Goal: Transaction & Acquisition: Obtain resource

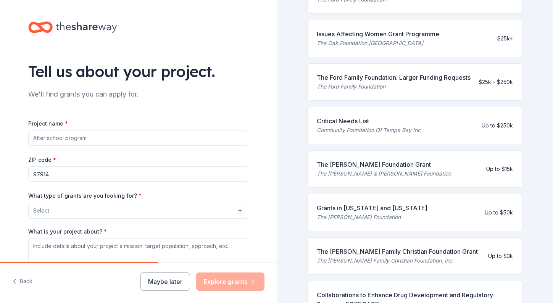
scroll to position [172, 0]
click at [350, 82] on div "The Ford Family Foundation: Larger Funding Requests" at bounding box center [394, 77] width 154 height 9
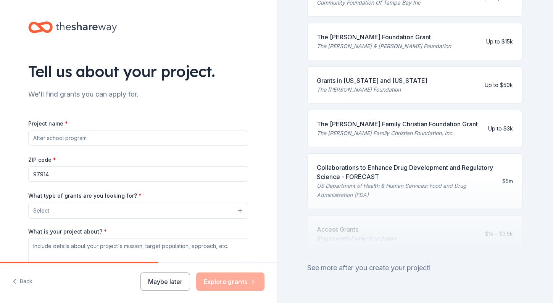
scroll to position [343, 0]
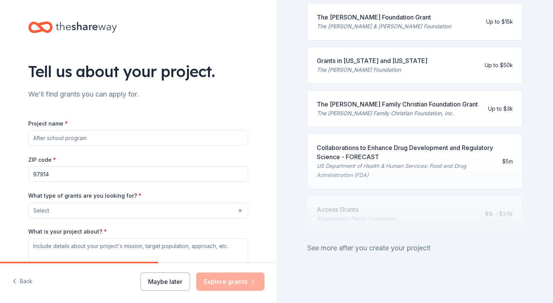
click at [59, 138] on input "Project name *" at bounding box center [138, 137] width 220 height 15
type input "Expansion of Services for [MEDICAL_DATA] Exams in Rural Communities"
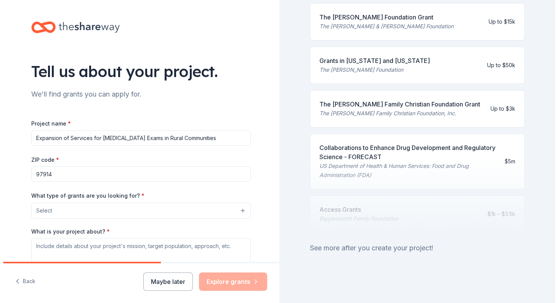
scroll to position [103, 0]
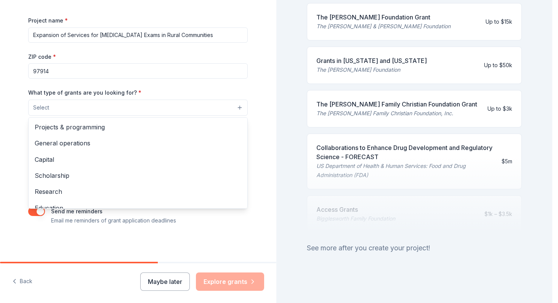
click at [239, 108] on button "Select" at bounding box center [138, 108] width 220 height 16
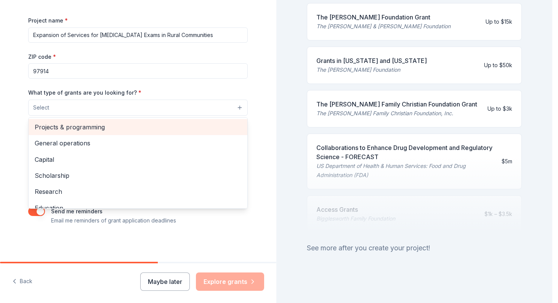
click at [89, 129] on span "Projects & programming" at bounding box center [138, 127] width 207 height 10
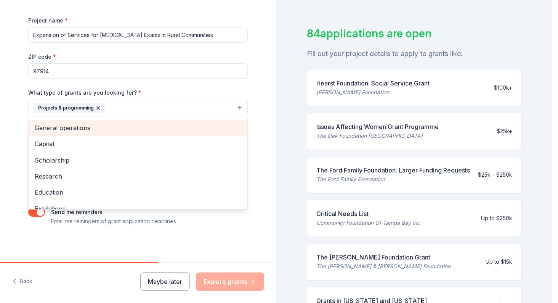
scroll to position [343, 0]
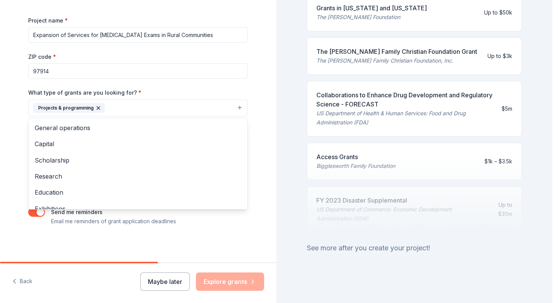
click at [7, 128] on div "Tell us about your project. We'll find grants you can apply for. Project name *…" at bounding box center [138, 79] width 276 height 365
click at [173, 106] on button "Projects & programming" at bounding box center [138, 108] width 220 height 17
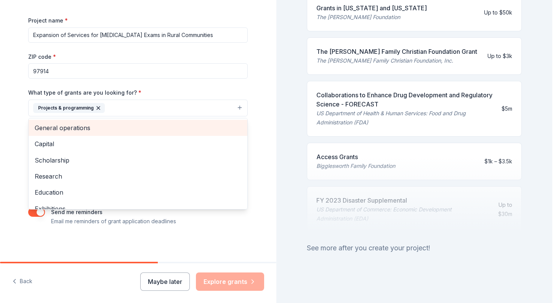
click at [84, 130] on span "General operations" at bounding box center [138, 128] width 207 height 10
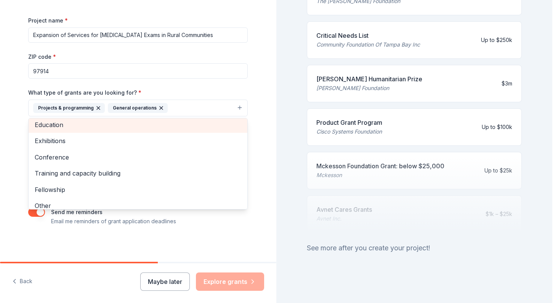
scroll to position [52, 0]
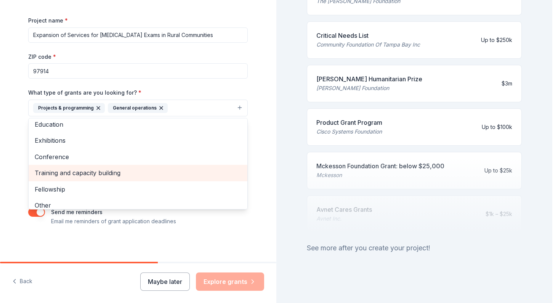
click at [84, 172] on span "Training and capacity building" at bounding box center [138, 173] width 207 height 10
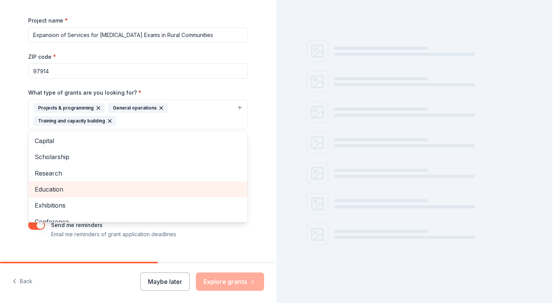
scroll to position [325, 0]
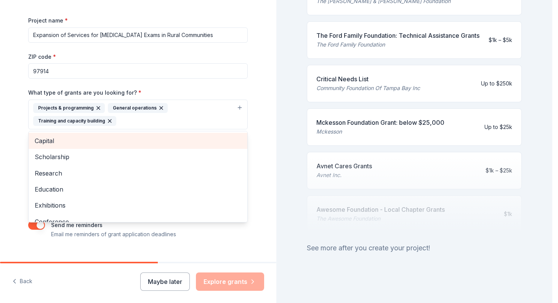
click at [93, 140] on span "Capital" at bounding box center [138, 141] width 207 height 10
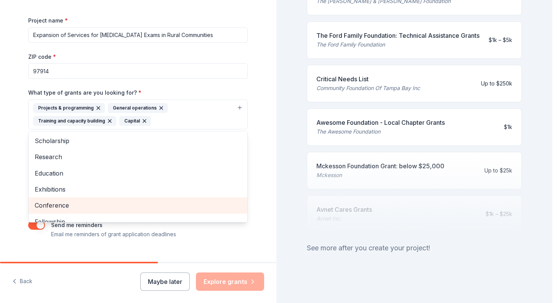
scroll to position [25, 0]
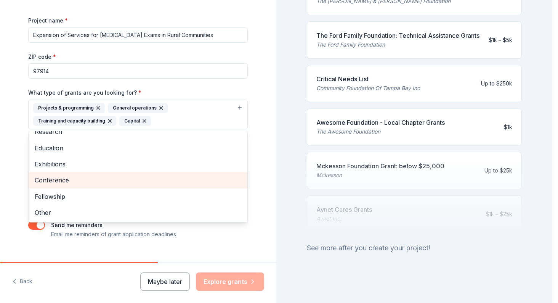
click at [97, 174] on div "Conference" at bounding box center [138, 180] width 219 height 16
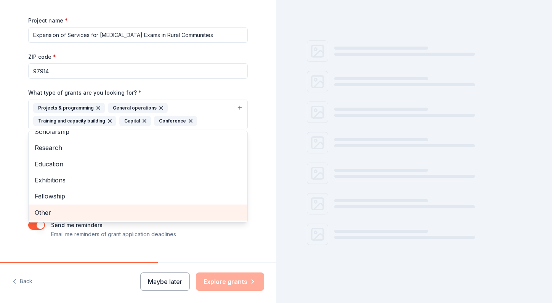
click at [59, 214] on span "Other" at bounding box center [138, 212] width 207 height 10
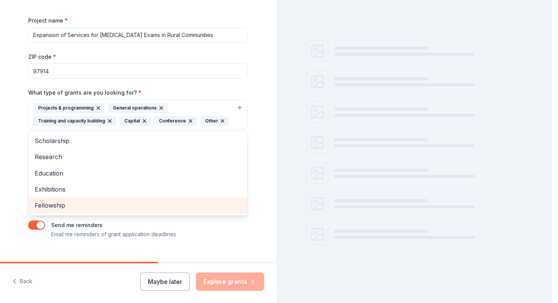
scroll to position [325, 0]
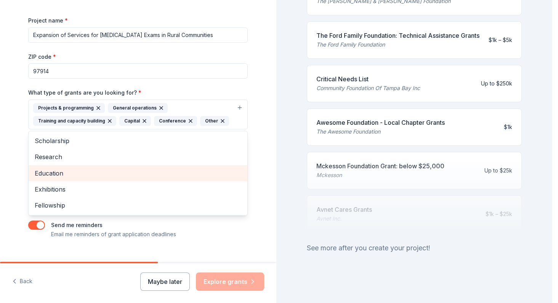
click at [94, 173] on span "Education" at bounding box center [138, 173] width 207 height 10
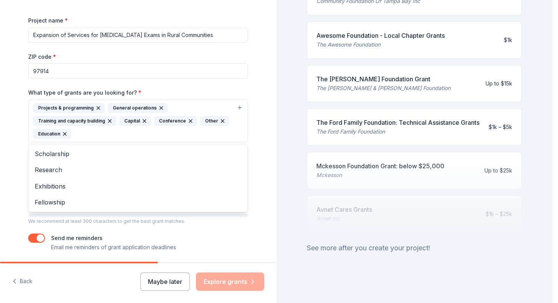
click at [3, 161] on div "Tell us about your project. We'll find grants you can apply for. Project name *…" at bounding box center [138, 92] width 276 height 391
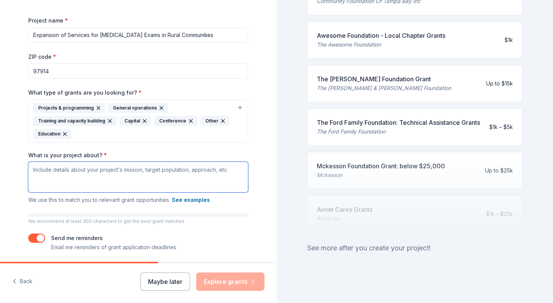
click at [49, 173] on textarea "What is your project about? *" at bounding box center [138, 177] width 220 height 31
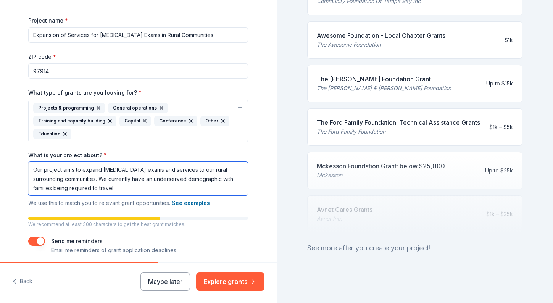
click at [118, 194] on textarea "Our project aims to expand child abuse exams and services to our rural surround…" at bounding box center [138, 179] width 220 height 34
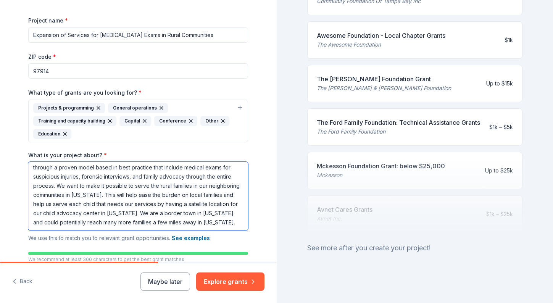
scroll to position [0, 0]
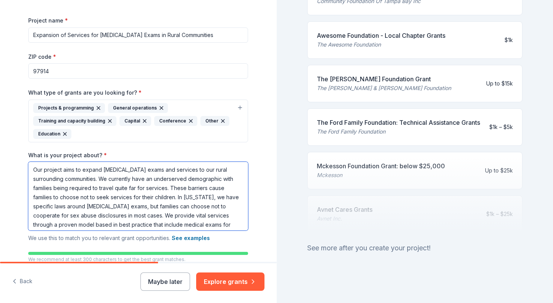
drag, startPoint x: 49, startPoint y: 223, endPoint x: -2, endPoint y: 117, distance: 118.2
click at [0, 117] on html "Tell us about your project. We'll find grants you can apply for. Project name *…" at bounding box center [276, 151] width 553 height 303
type textarea "Our project aims to expand child abuse exams and services to our rural surround…"
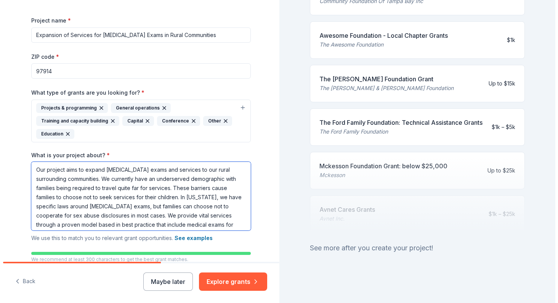
scroll to position [168, 0]
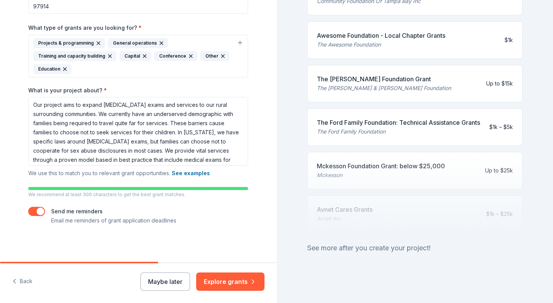
click at [223, 216] on div "Send me reminders Email me reminders of grant application deadlines" at bounding box center [138, 216] width 220 height 18
click at [237, 288] on button "Explore grants" at bounding box center [230, 281] width 68 height 18
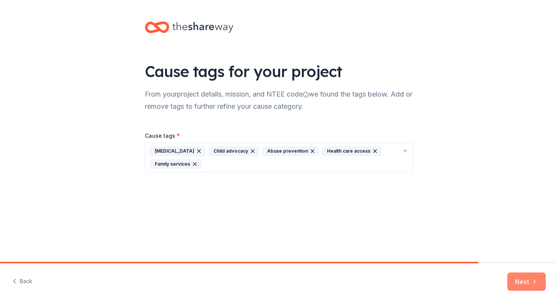
click at [534, 283] on icon "button" at bounding box center [535, 282] width 2 height 4
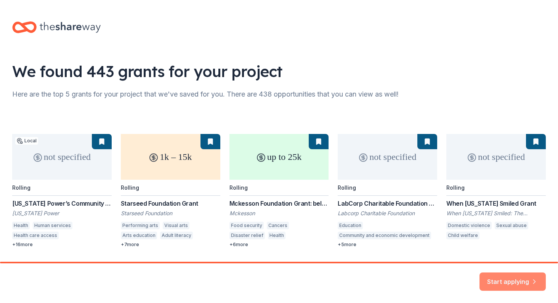
click at [522, 275] on button "Start applying" at bounding box center [513, 277] width 66 height 18
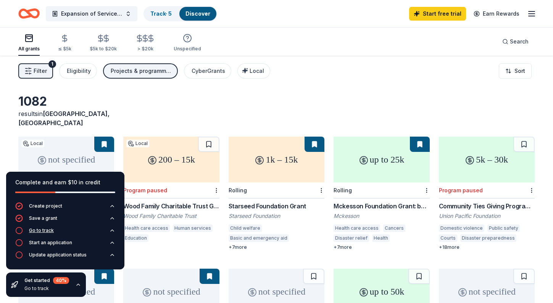
click at [49, 231] on div "Go to track" at bounding box center [41, 230] width 25 height 6
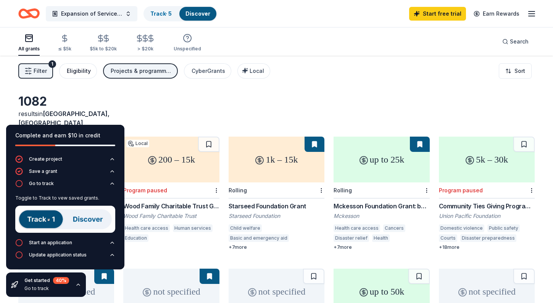
click at [77, 74] on div "Eligibility" at bounding box center [79, 70] width 24 height 9
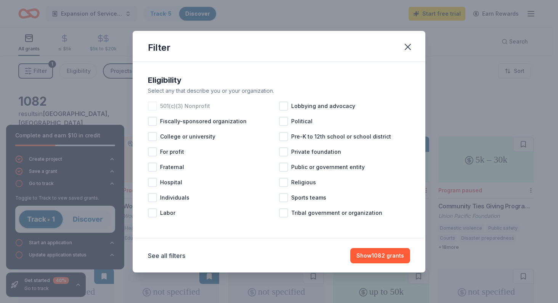
click at [153, 106] on div at bounding box center [152, 105] width 9 height 9
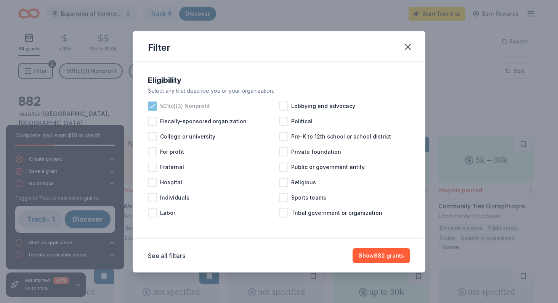
click at [150, 108] on icon at bounding box center [153, 106] width 8 height 8
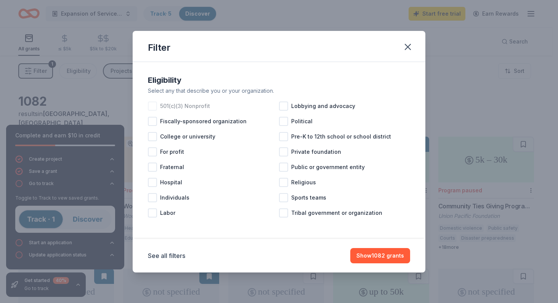
click at [150, 108] on div at bounding box center [152, 105] width 9 height 9
click at [391, 252] on button "Show 882 grants" at bounding box center [382, 255] width 58 height 15
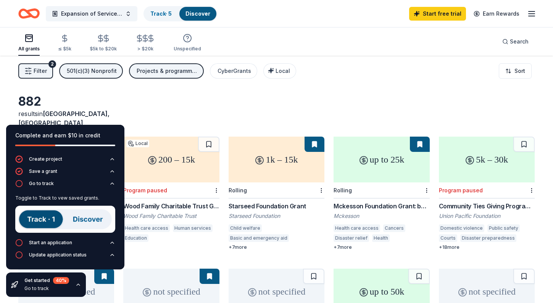
click at [34, 69] on span "Filter" at bounding box center [40, 70] width 13 height 9
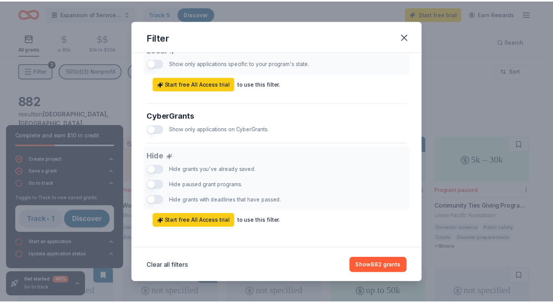
scroll to position [459, 0]
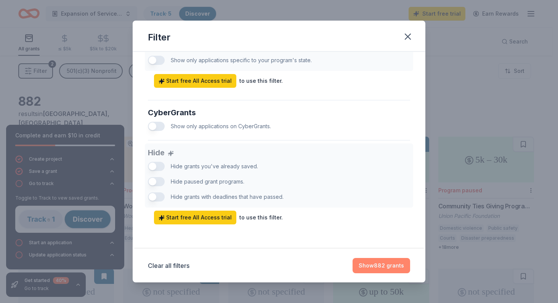
click at [382, 262] on button "Show 882 grants" at bounding box center [382, 265] width 58 height 15
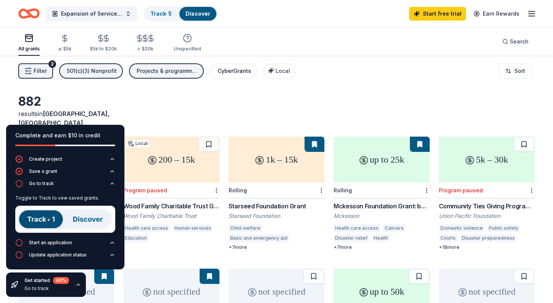
click at [241, 69] on div "CyberGrants" at bounding box center [234, 70] width 34 height 9
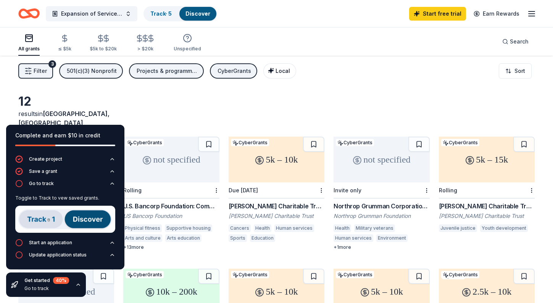
click at [281, 72] on span "Local" at bounding box center [282, 71] width 14 height 6
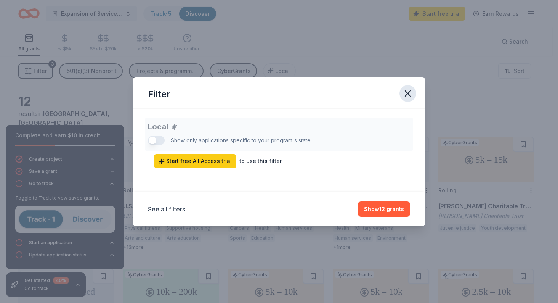
click at [407, 93] on icon "button" at bounding box center [407, 93] width 5 height 5
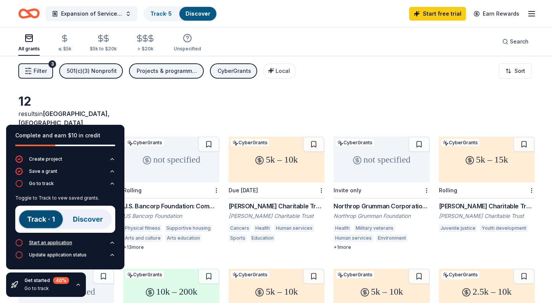
click at [57, 245] on div "Start an application" at bounding box center [50, 243] width 43 height 6
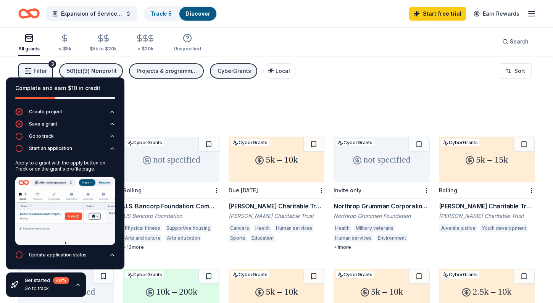
click at [55, 256] on div "Update application status" at bounding box center [58, 255] width 58 height 6
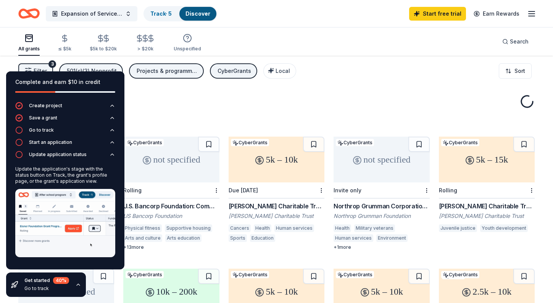
scroll to position [132, 0]
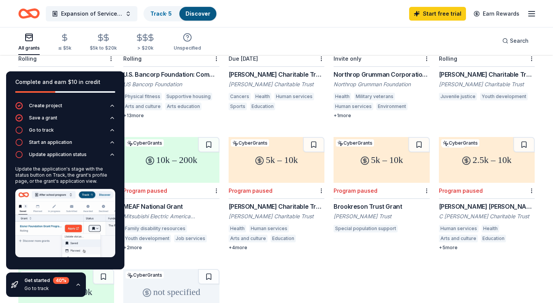
click at [284, 262] on div "20k – 35k CyberGrants Rolling McInnes Charitable Trust Grant Sally Brown McInne…" at bounding box center [276, 190] width 516 height 371
click at [158, 16] on link "Track · 5" at bounding box center [160, 13] width 21 height 6
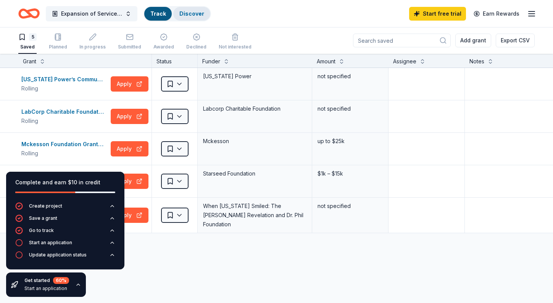
scroll to position [0, 0]
click at [73, 79] on div "[US_STATE] Power’s Community Contributions" at bounding box center [64, 79] width 86 height 9
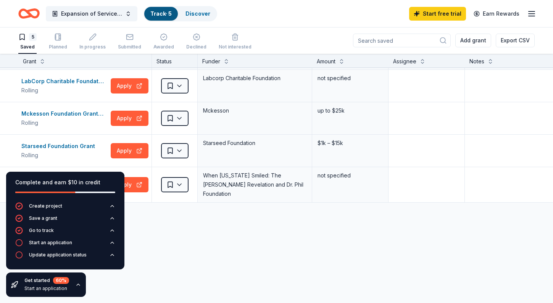
scroll to position [36, 0]
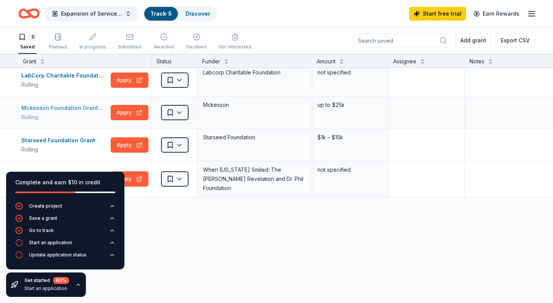
click at [65, 112] on div "Mckesson Foundation Grant: below $25,000" at bounding box center [64, 107] width 86 height 9
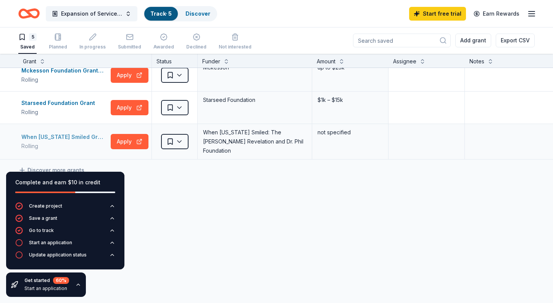
click at [73, 132] on div "When [US_STATE] Smiled Grant" at bounding box center [64, 136] width 86 height 9
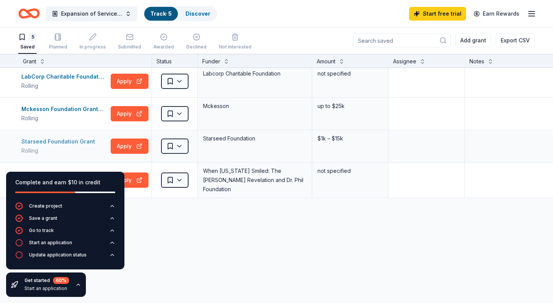
click at [50, 142] on div "Starseed Foundation Grant" at bounding box center [59, 141] width 77 height 9
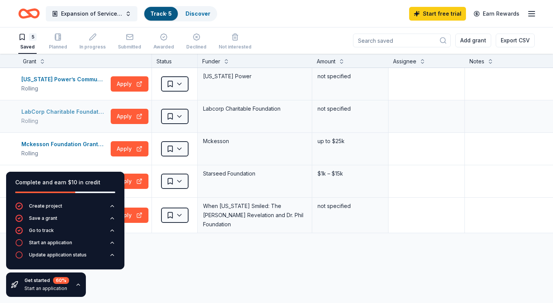
click at [60, 111] on div "LabCorp Charitable Foundation Grants" at bounding box center [64, 111] width 86 height 9
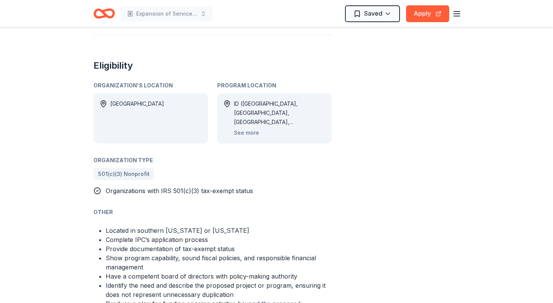
scroll to position [535, 0]
click at [251, 131] on button "See more" at bounding box center [246, 132] width 25 height 9
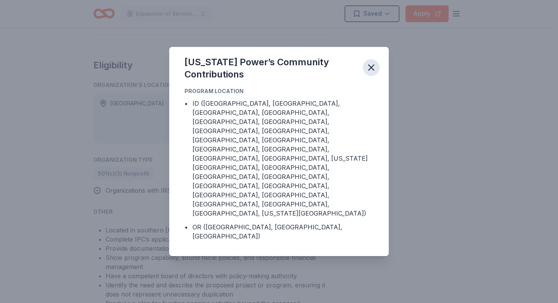
click at [372, 70] on icon "button" at bounding box center [371, 67] width 5 height 5
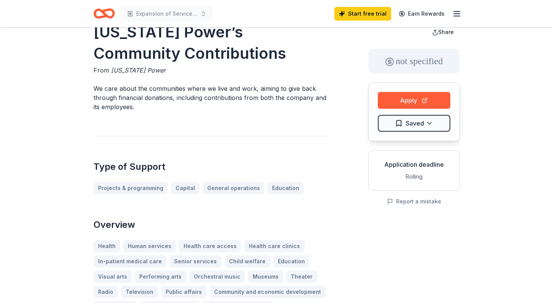
scroll to position [0, 0]
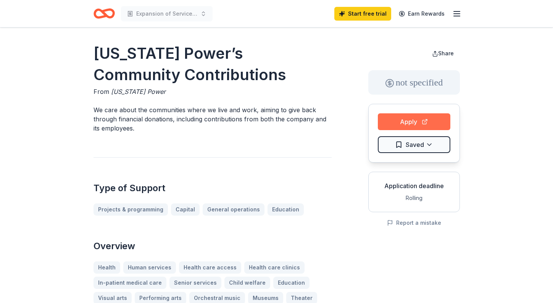
click at [409, 122] on button "Apply" at bounding box center [414, 121] width 72 height 17
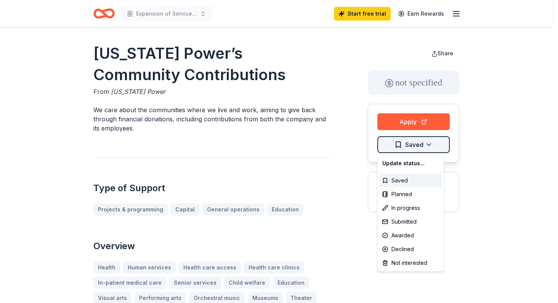
click at [417, 145] on html "Expansion of Services for Child Abuse Exams in Rural Communities Start free tri…" at bounding box center [279, 151] width 558 height 303
click at [394, 182] on div "Saved" at bounding box center [410, 181] width 63 height 14
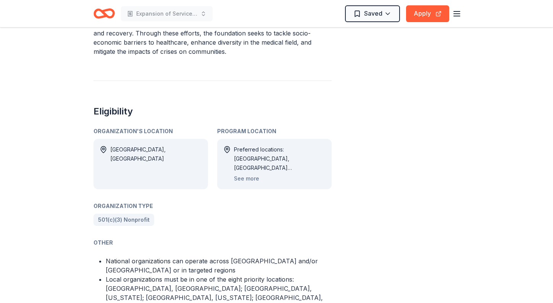
scroll to position [401, 0]
click at [246, 174] on button "See more" at bounding box center [246, 178] width 25 height 9
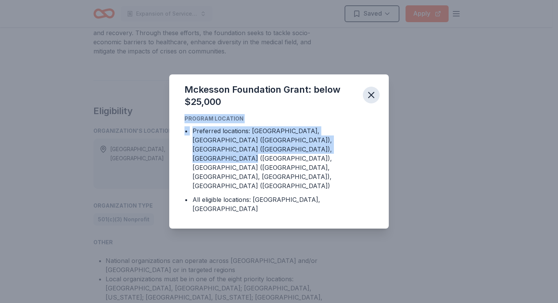
drag, startPoint x: 246, startPoint y: 169, endPoint x: 375, endPoint y: 117, distance: 139.3
click at [375, 117] on div "Mckesson Foundation Grant: below $25,000 Program Location • Preferred locations…" at bounding box center [279, 151] width 220 height 154
click at [375, 100] on icon "button" at bounding box center [371, 95] width 11 height 11
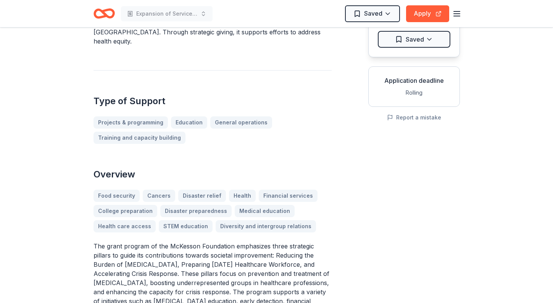
scroll to position [48, 0]
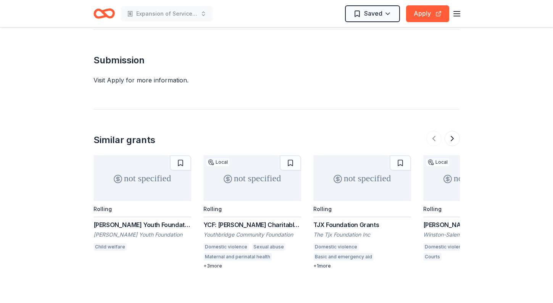
scroll to position [641, 0]
click at [426, 13] on button "Apply" at bounding box center [427, 13] width 43 height 17
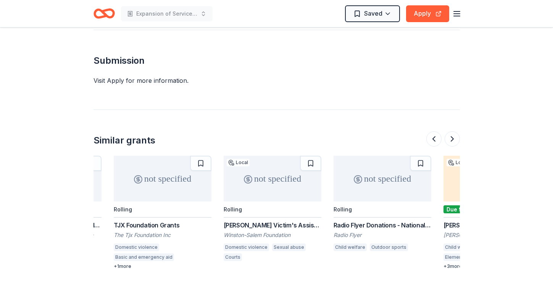
scroll to position [0, 237]
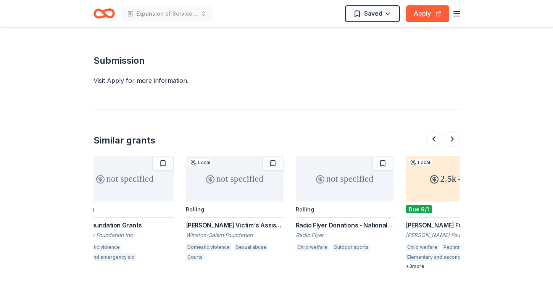
click at [225, 165] on div "not specified" at bounding box center [235, 179] width 98 height 46
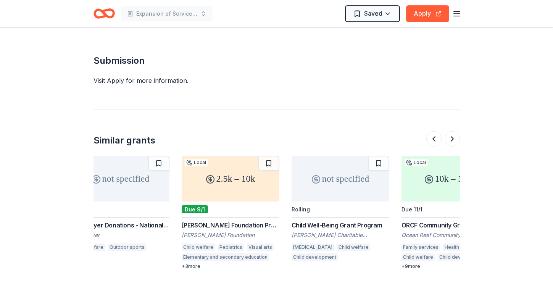
scroll to position [0, 461]
click at [235, 161] on div "2.5k – 10k" at bounding box center [230, 179] width 98 height 46
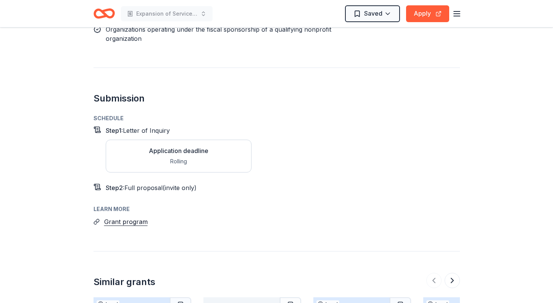
scroll to position [648, 0]
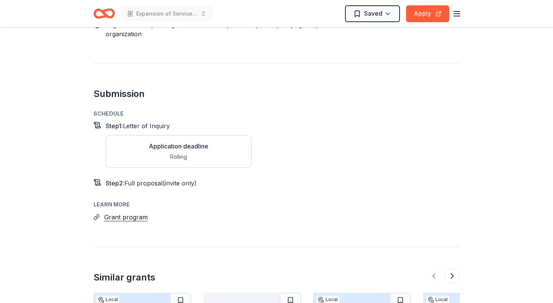
click at [202, 141] on div "Application deadline" at bounding box center [178, 145] width 59 height 9
click at [137, 212] on button "Grant program" at bounding box center [125, 217] width 43 height 10
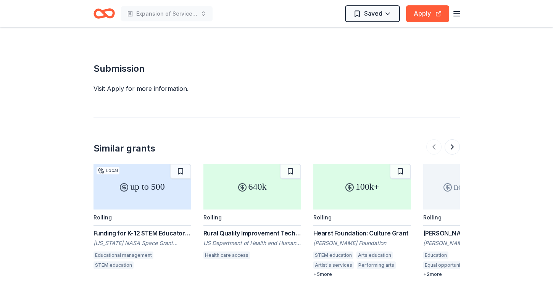
scroll to position [752, 0]
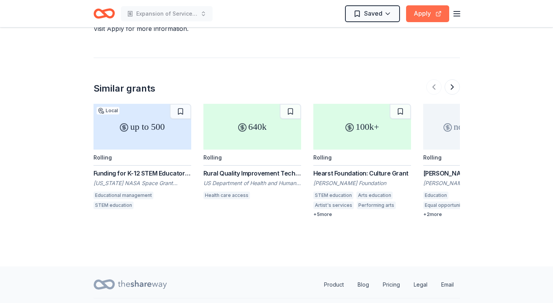
click at [425, 10] on button "Apply" at bounding box center [427, 13] width 43 height 17
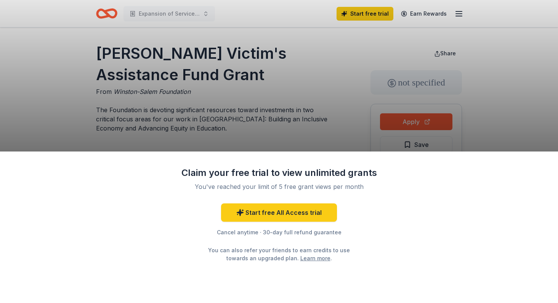
click at [237, 115] on div "Claim your free trial to view unlimited grants You've reached your limit of 5 f…" at bounding box center [279, 151] width 558 height 303
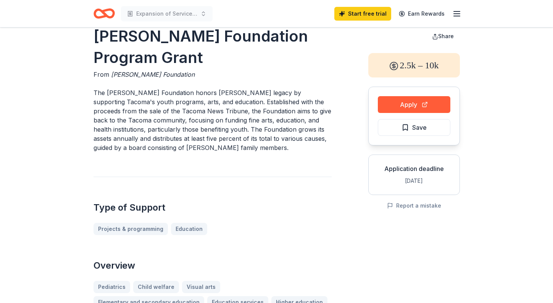
scroll to position [19, 0]
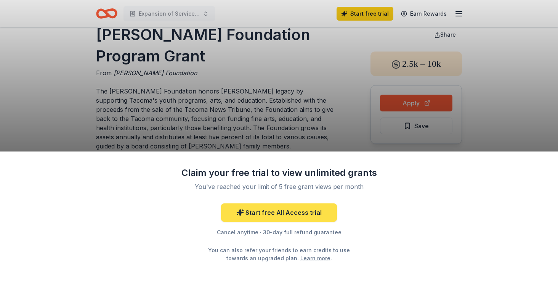
click at [297, 216] on link "Start free All Access trial" at bounding box center [279, 212] width 116 height 18
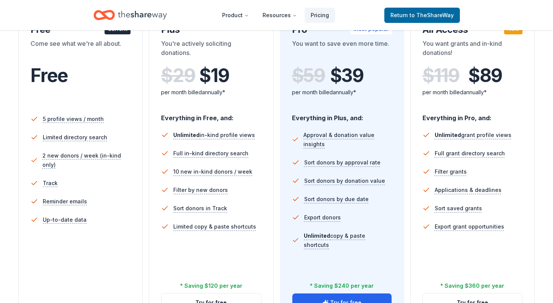
scroll to position [314, 0]
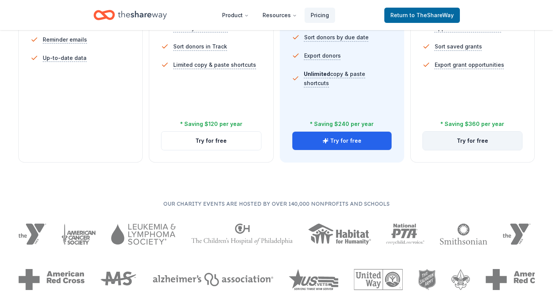
click at [477, 142] on button "Try for free" at bounding box center [472, 141] width 99 height 18
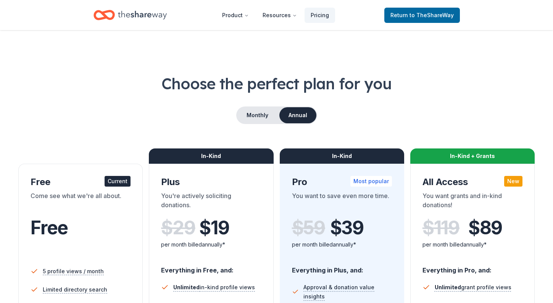
click at [96, 22] on icon "Home" at bounding box center [103, 15] width 21 height 18
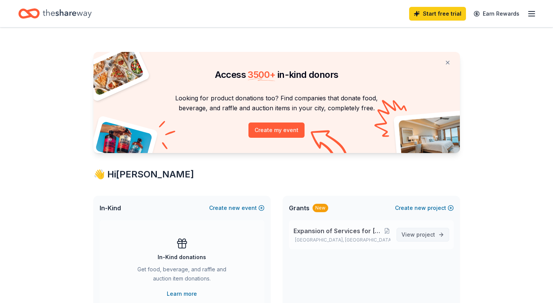
click at [422, 236] on span "project" at bounding box center [425, 234] width 19 height 6
